Goal: Task Accomplishment & Management: Manage account settings

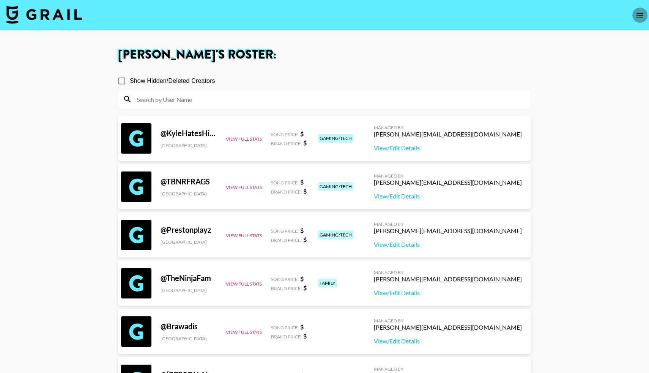
click at [638, 16] on icon "open drawer" at bounding box center [640, 15] width 9 height 9
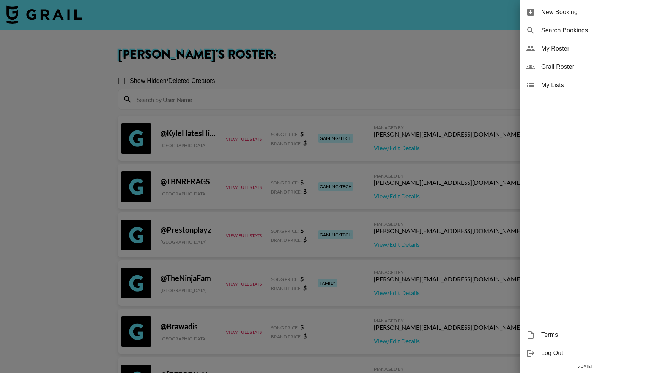
click at [542, 65] on span "Grail Roster" at bounding box center [593, 66] width 102 height 9
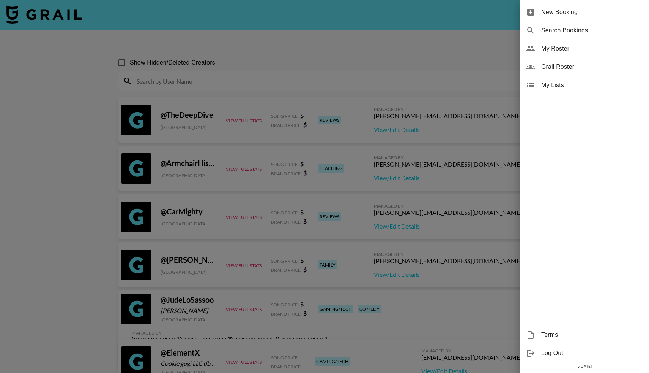
click at [216, 84] on div at bounding box center [324, 186] width 649 height 373
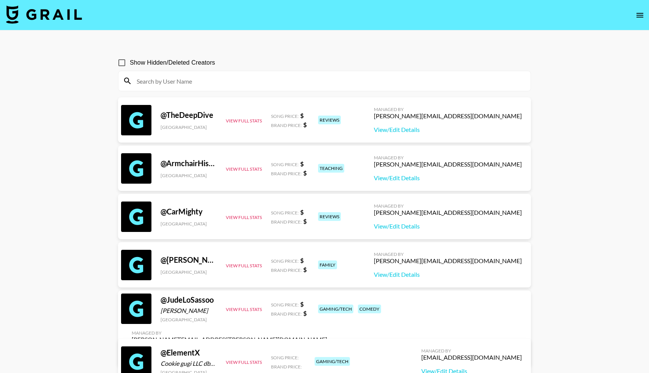
click at [215, 79] on input at bounding box center [329, 81] width 394 height 12
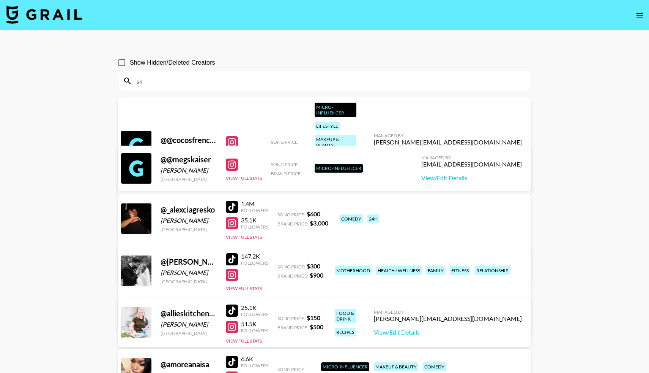
type input "s"
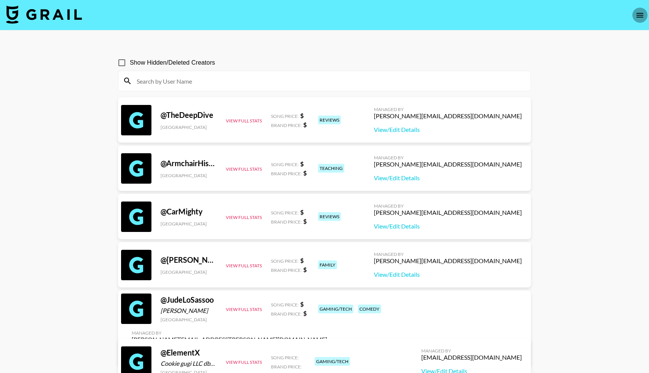
click at [640, 16] on icon "open drawer" at bounding box center [640, 15] width 9 height 9
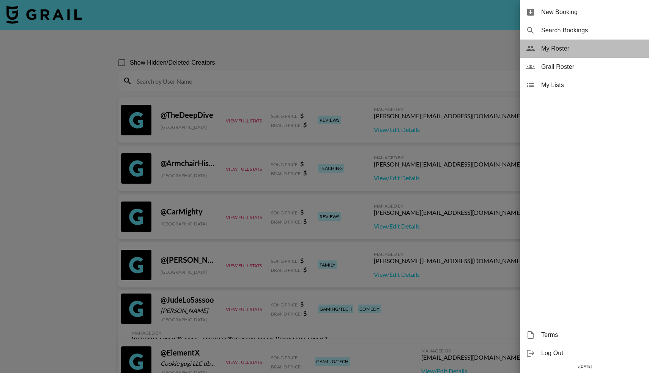
click at [566, 50] on span "My Roster" at bounding box center [593, 48] width 102 height 9
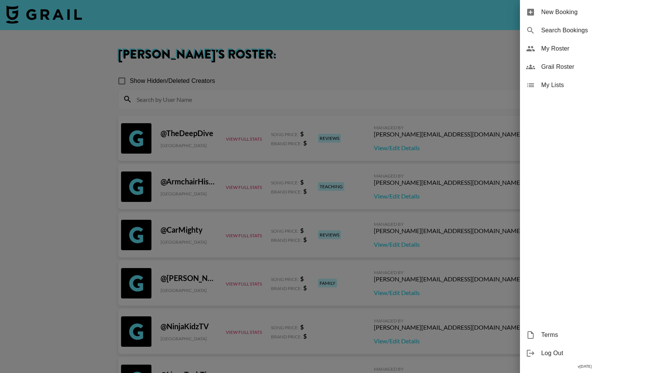
click at [413, 52] on div at bounding box center [324, 186] width 649 height 373
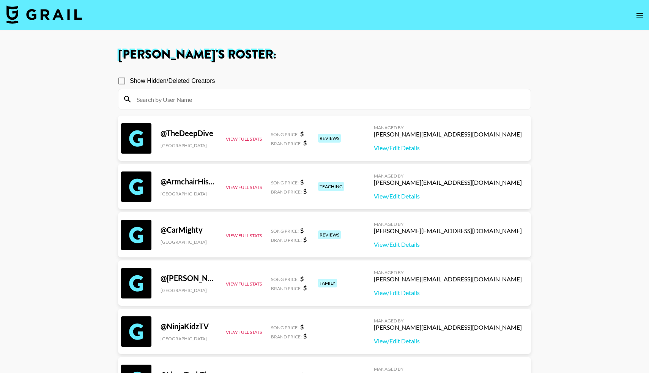
click at [642, 13] on icon "open drawer" at bounding box center [640, 15] width 9 height 9
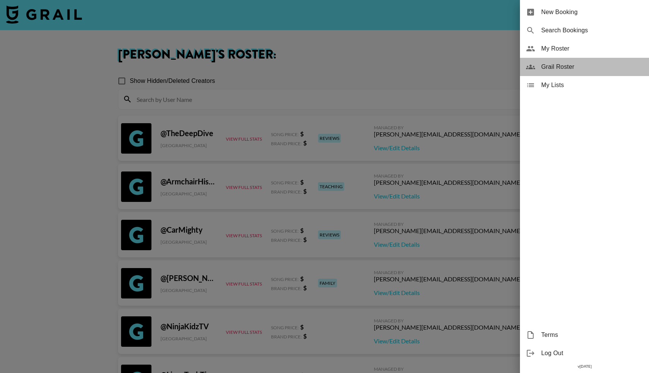
click at [558, 65] on span "Grail Roster" at bounding box center [593, 66] width 102 height 9
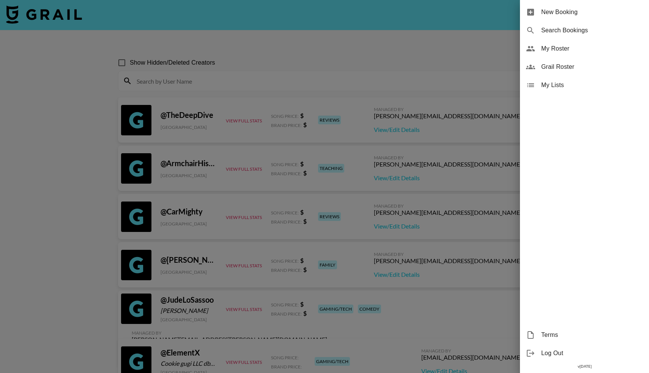
click at [356, 81] on div at bounding box center [324, 186] width 649 height 373
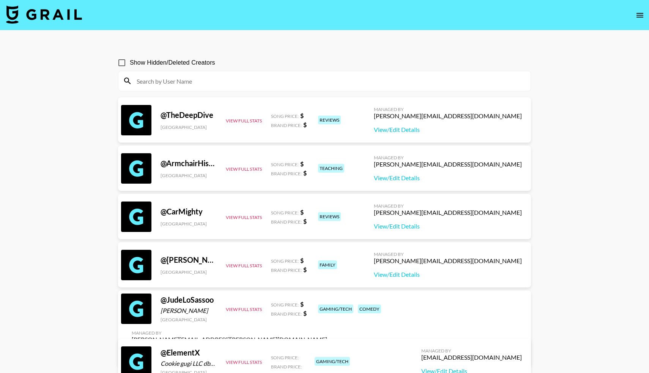
click at [342, 81] on input at bounding box center [329, 81] width 394 height 12
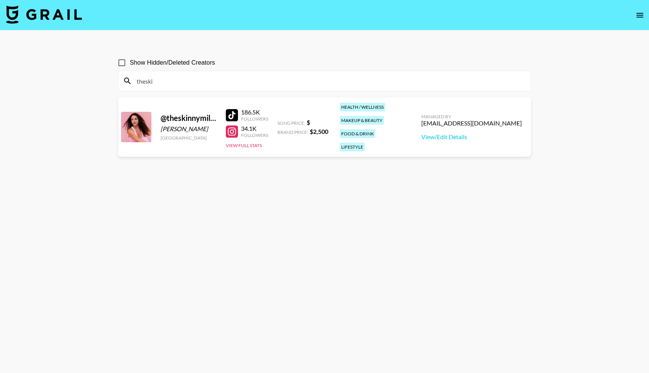
type input "theski"
click at [458, 120] on div "[EMAIL_ADDRESS][DOMAIN_NAME]" at bounding box center [472, 123] width 101 height 8
click at [450, 133] on link "View/Edit Details" at bounding box center [472, 137] width 101 height 8
drag, startPoint x: 157, startPoint y: 82, endPoint x: 132, endPoint y: 82, distance: 25.5
click at [132, 82] on div "theski" at bounding box center [325, 81] width 412 height 20
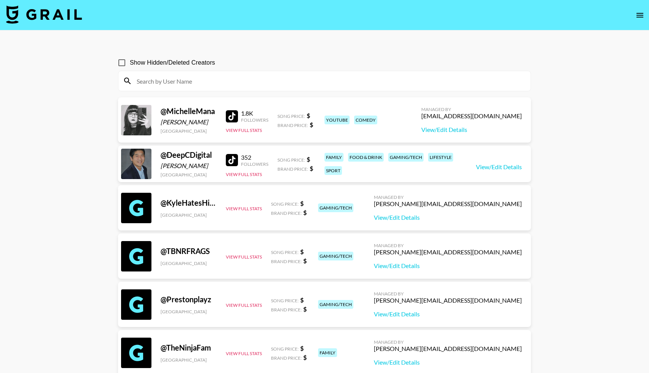
click at [47, 21] on img at bounding box center [44, 14] width 76 height 18
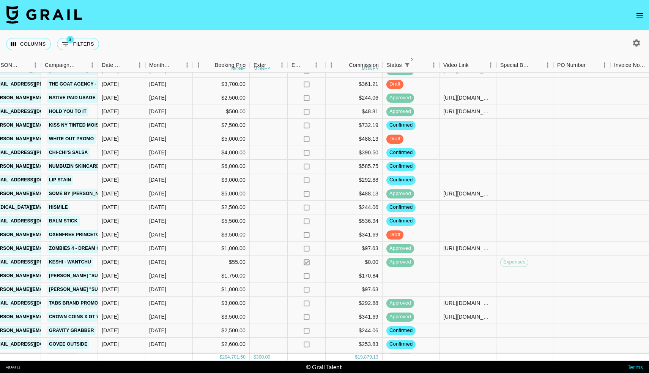
scroll to position [970, 326]
click at [640, 15] on icon "open drawer" at bounding box center [640, 15] width 9 height 9
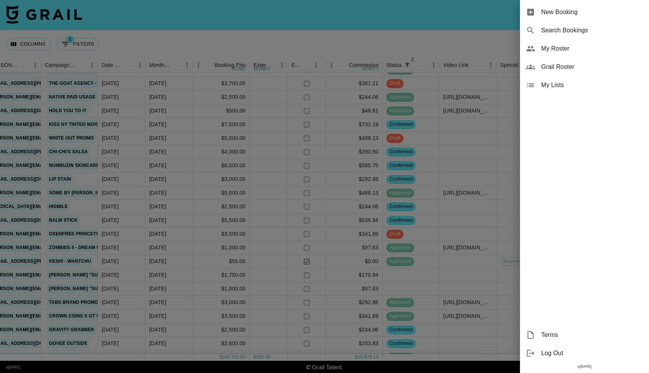
click at [357, 47] on div at bounding box center [324, 186] width 649 height 373
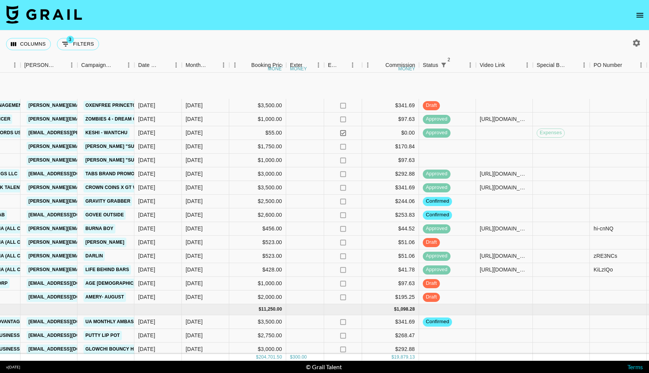
scroll to position [1152, 289]
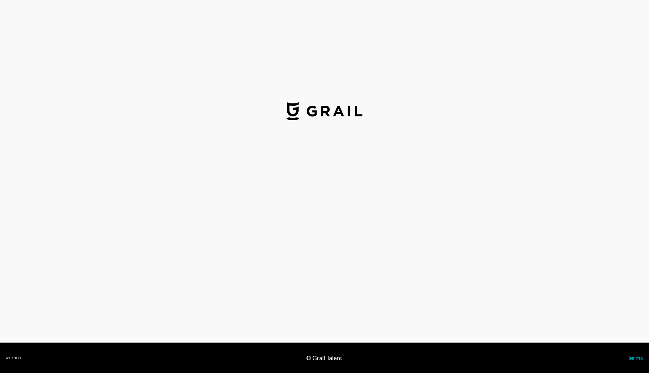
select select "USD"
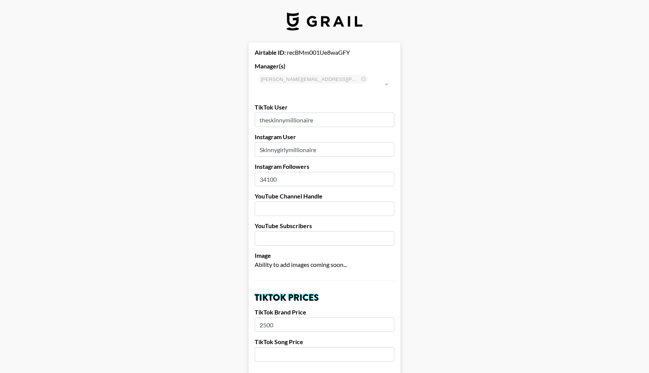
click at [385, 80] on div at bounding box center [386, 84] width 10 height 11
click at [386, 79] on div at bounding box center [386, 84] width 10 height 11
